Goal: Understand process/instructions: Learn about a topic

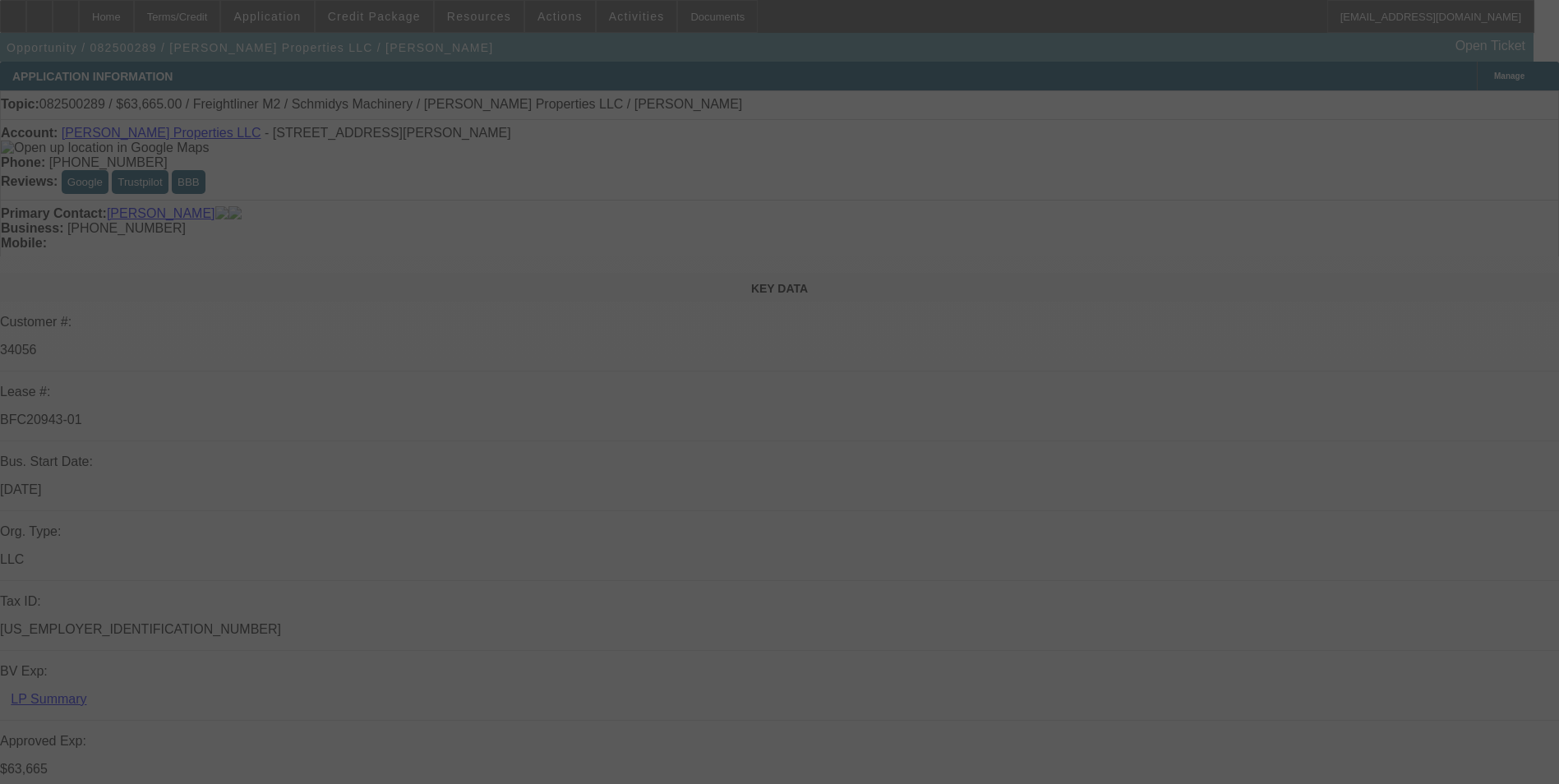
select select "0"
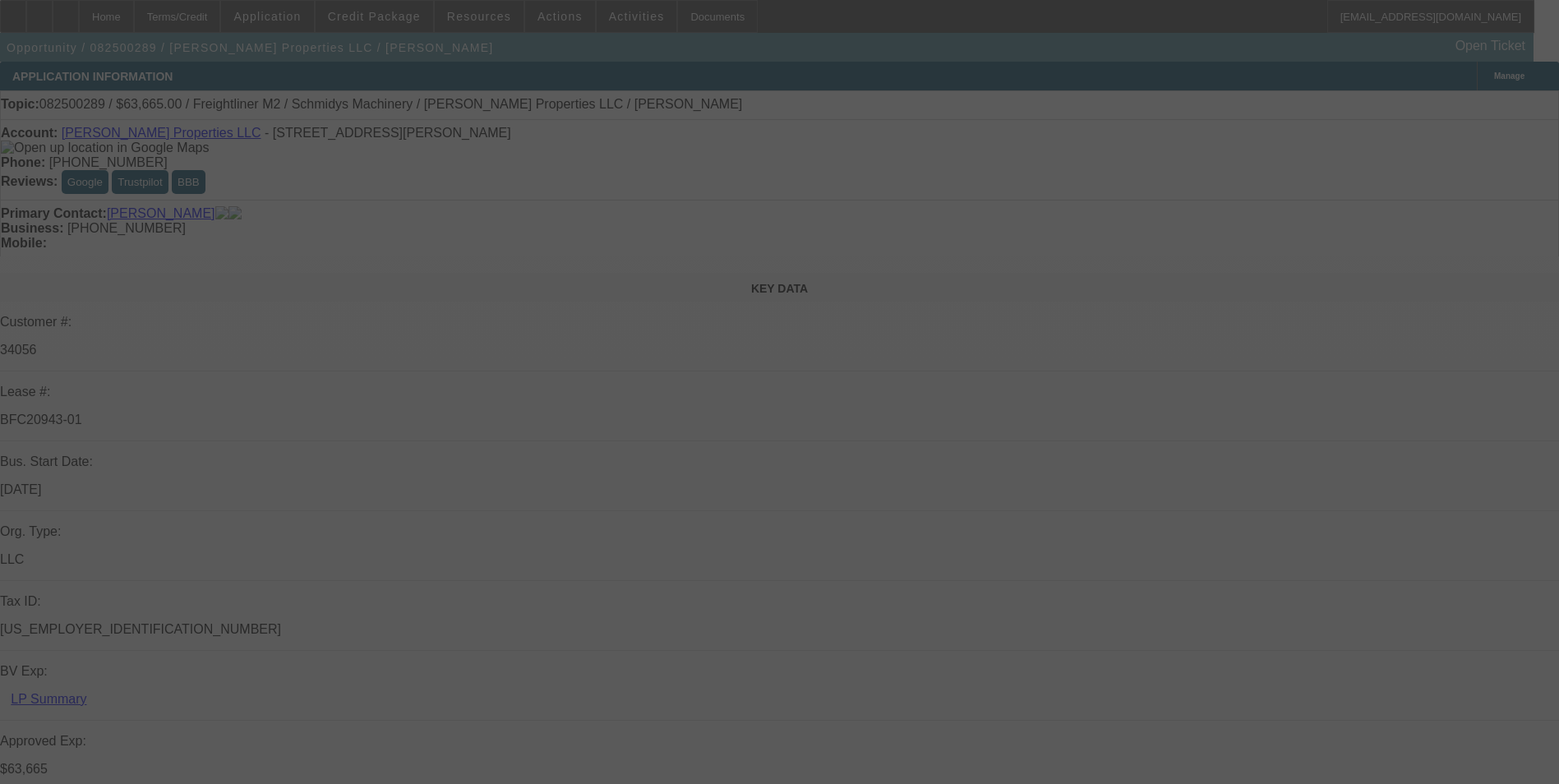
select select "0"
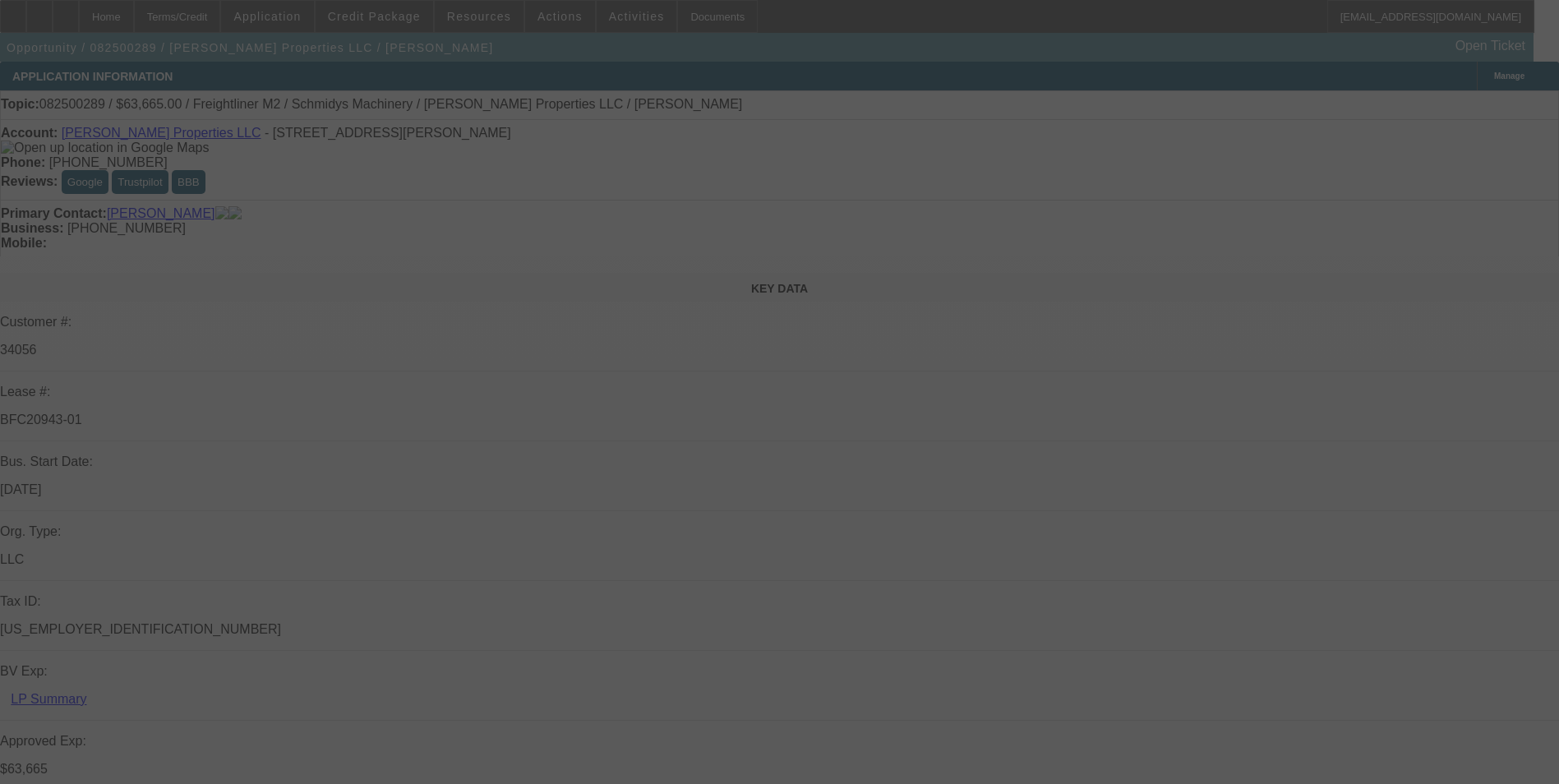
select select "0"
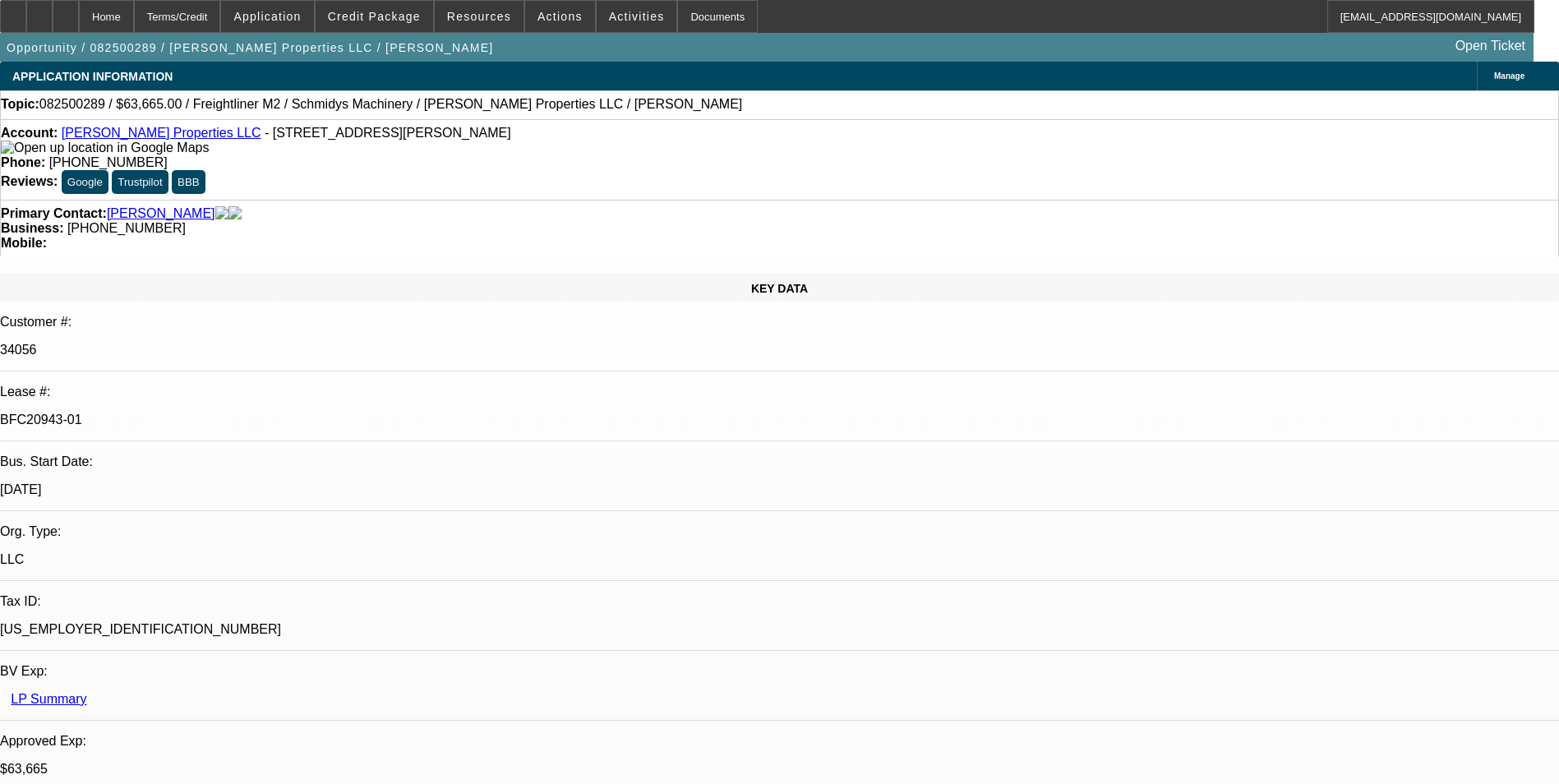
select select "1"
select select "6"
select select "1"
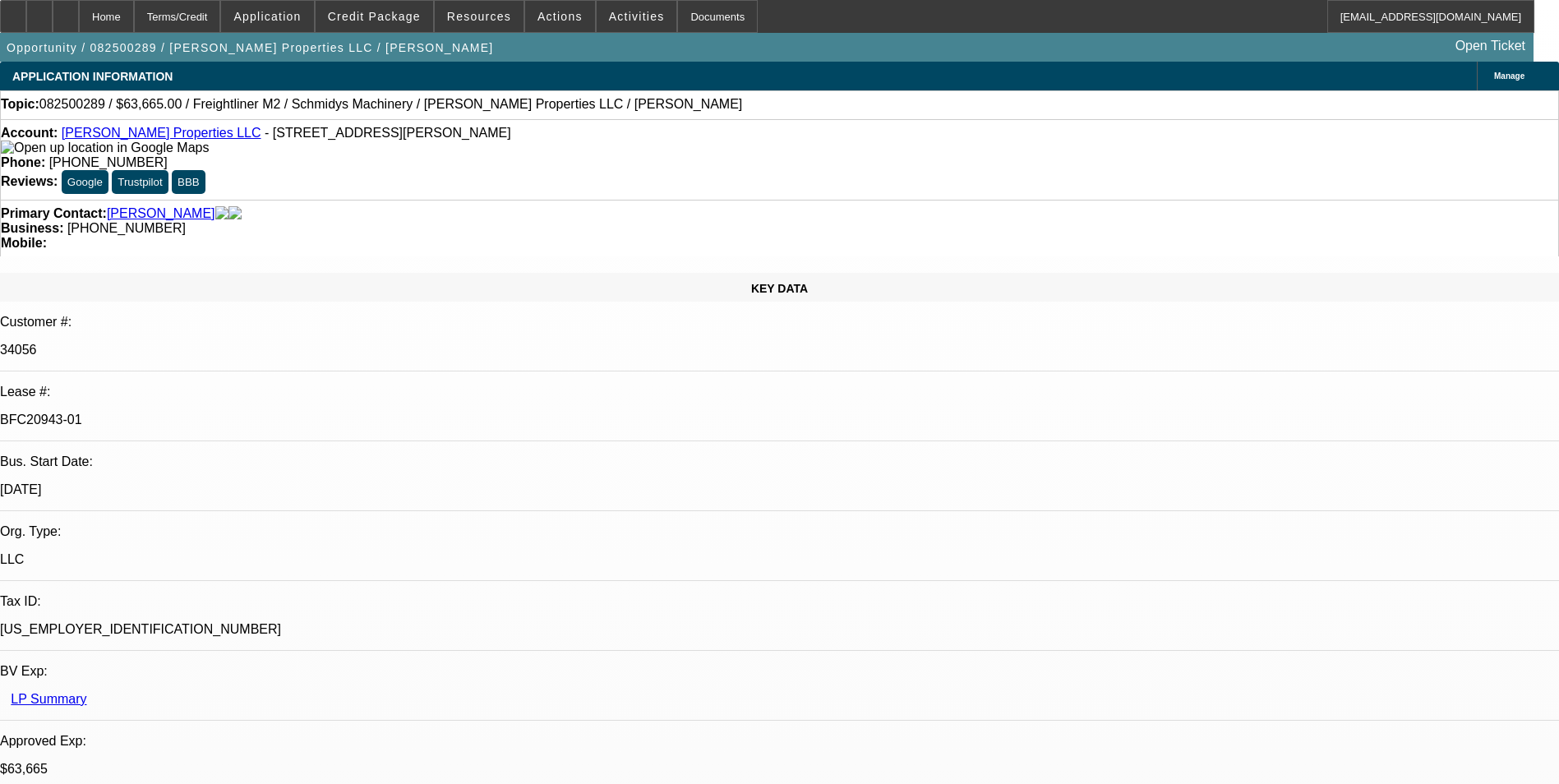
select select "6"
select select "1"
select select "6"
select select "1"
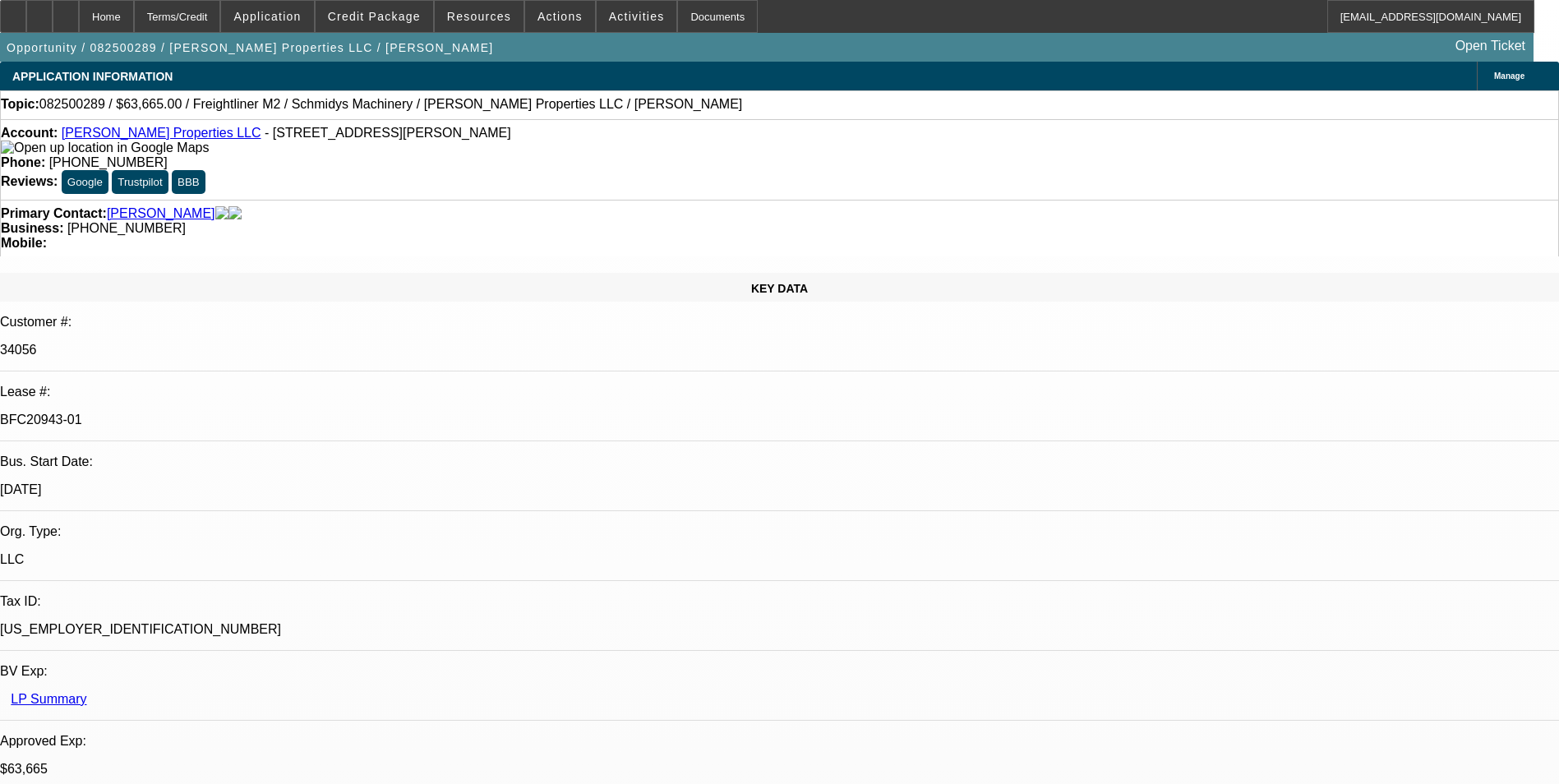
select select "1"
select select "6"
